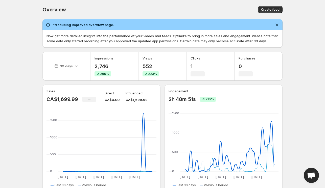
scroll to position [0, 0]
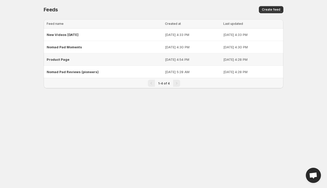
click at [64, 59] on span "Product Page" at bounding box center [58, 59] width 23 height 4
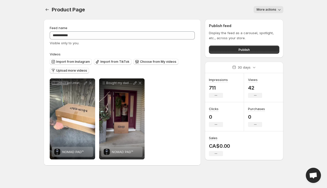
click at [75, 70] on span "Upload more videos" at bounding box center [71, 70] width 31 height 4
click at [71, 61] on span "Import from Instagram" at bounding box center [73, 62] width 34 height 4
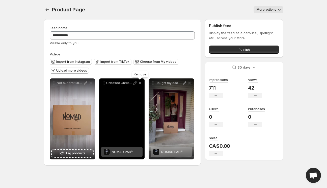
click at [140, 84] on icon at bounding box center [140, 82] width 5 height 5
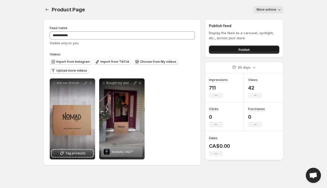
click at [249, 51] on span "Publish" at bounding box center [244, 49] width 11 height 5
click at [252, 49] on button "Publish" at bounding box center [244, 49] width 70 height 8
click at [46, 12] on icon "Settings" at bounding box center [47, 9] width 5 height 5
